Goal: Task Accomplishment & Management: Use online tool/utility

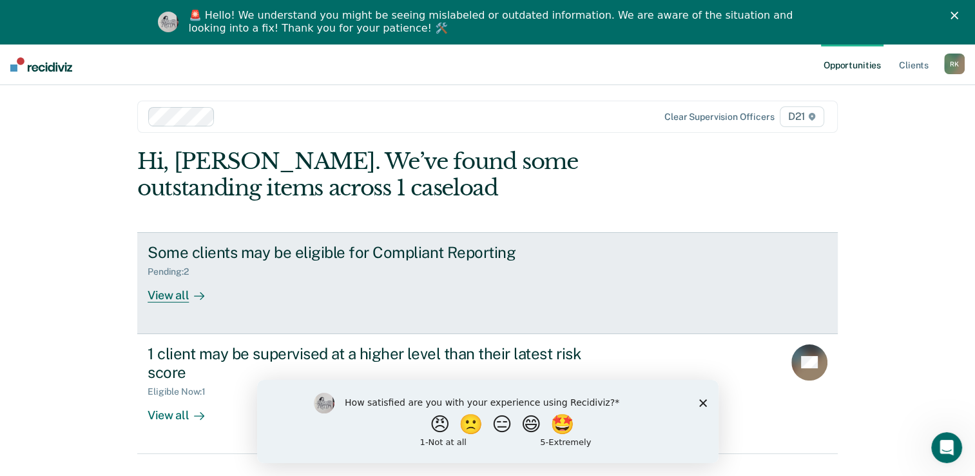
scroll to position [44, 0]
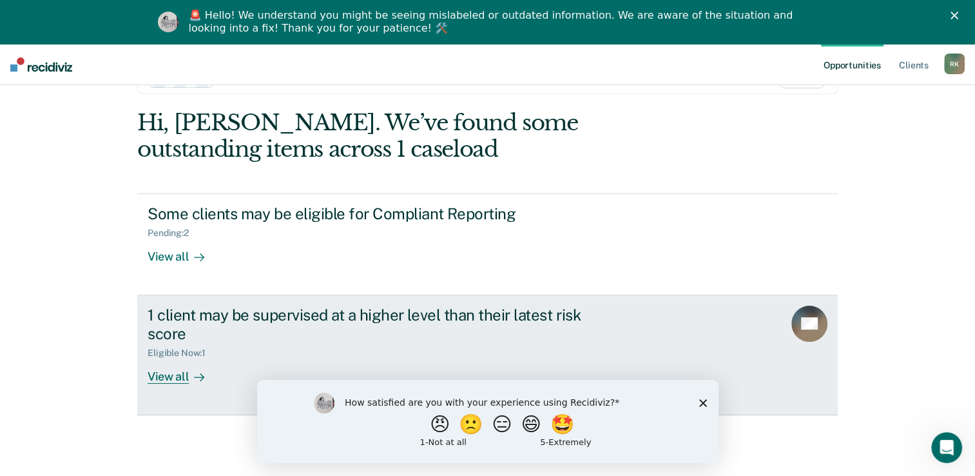
click at [171, 364] on div "View all" at bounding box center [184, 370] width 72 height 25
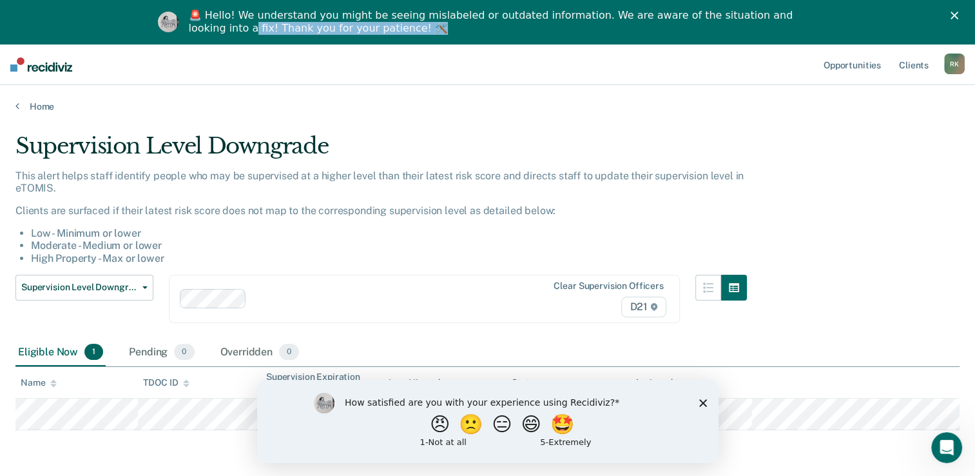
click at [966, 12] on div "🚨 Hello! We understand you might be seeing mislabeled or outdated information. …" at bounding box center [487, 22] width 975 height 34
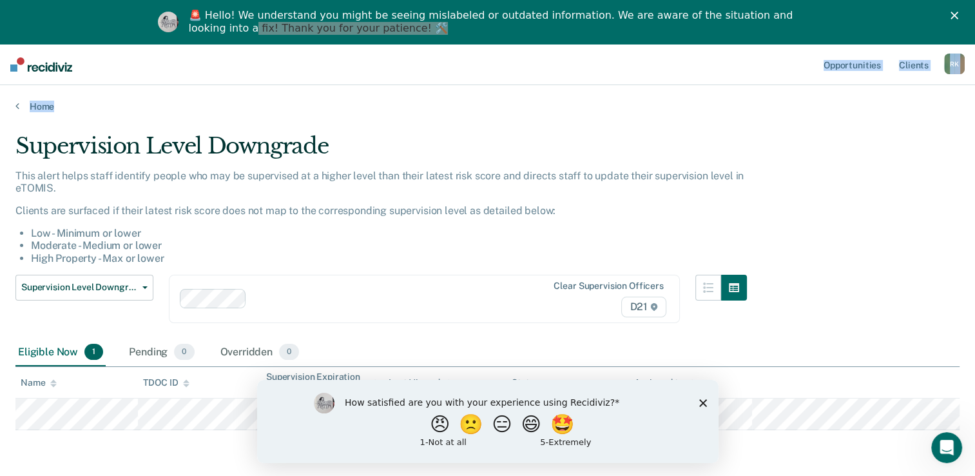
drag, startPoint x: 966, startPoint y: 12, endPoint x: 773, endPoint y: 99, distance: 211.1
click at [773, 99] on div "Opportunities Client s [PERSON_NAME] [PERSON_NAME] Profile How it works Log Out…" at bounding box center [487, 283] width 975 height 479
drag, startPoint x: 773, startPoint y: 99, endPoint x: 969, endPoint y: 16, distance: 212.9
click at [964, 16] on div "Close" at bounding box center [957, 16] width 13 height 8
